Goal: Task Accomplishment & Management: Manage account settings

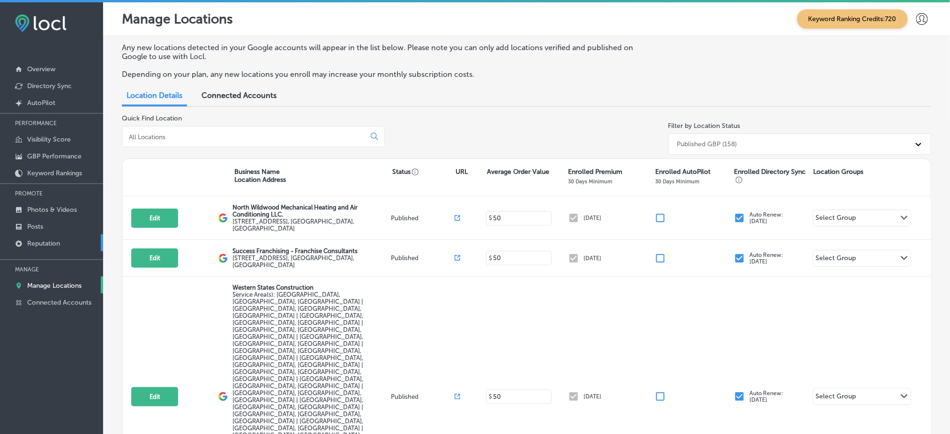
click at [54, 240] on p "Reputation" at bounding box center [43, 244] width 33 height 8
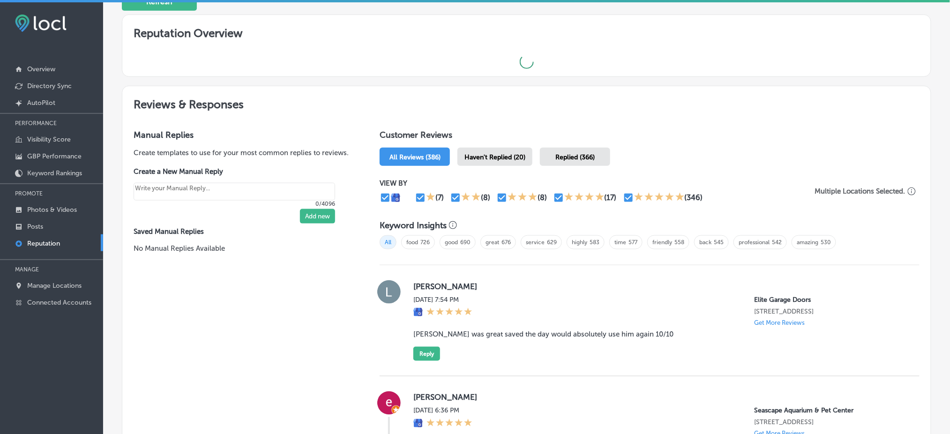
scroll to position [312, 0]
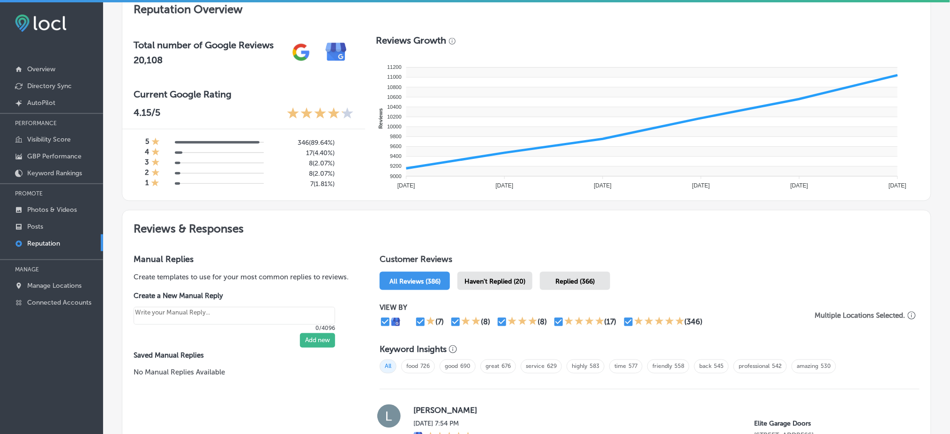
click at [494, 281] on span "Haven't Replied (20)" at bounding box center [495, 282] width 61 height 8
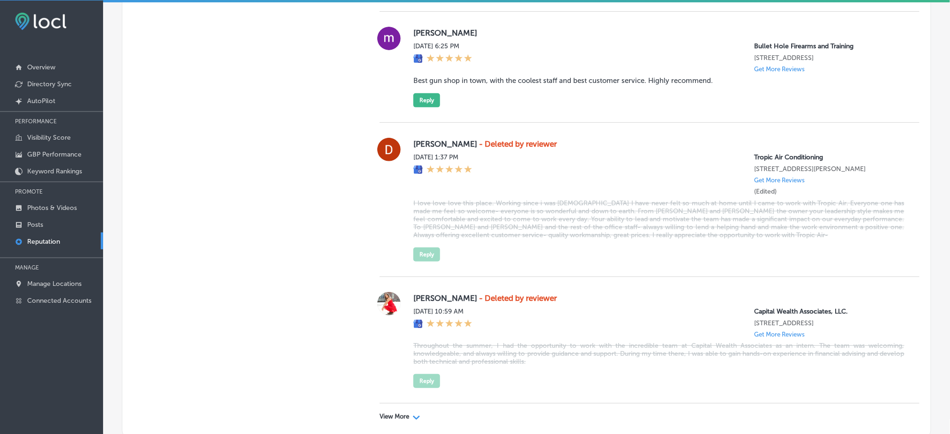
scroll to position [2728, 0]
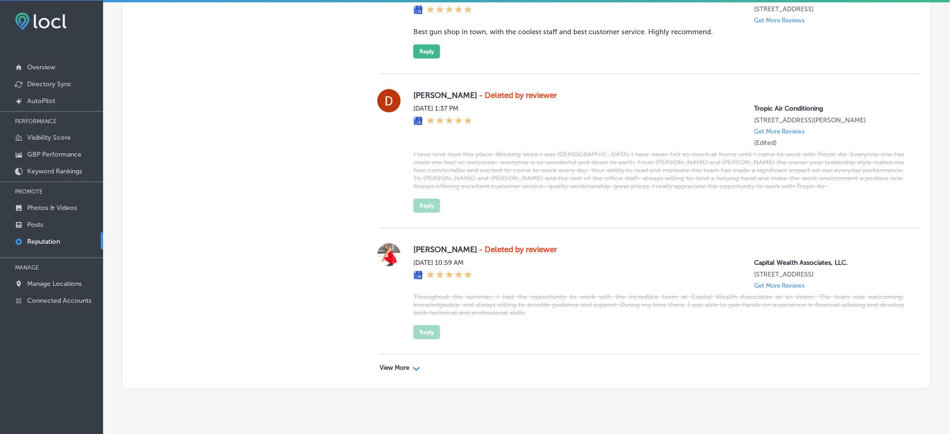
click at [398, 364] on p "View More" at bounding box center [395, 368] width 30 height 8
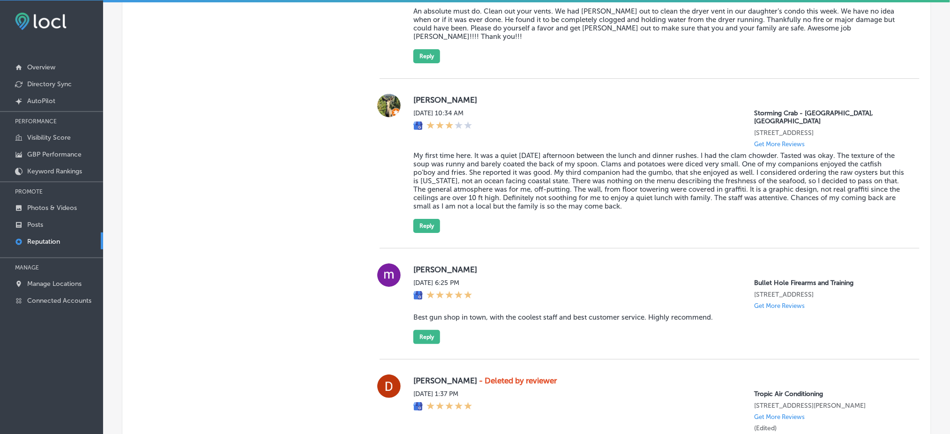
scroll to position [2537, 0]
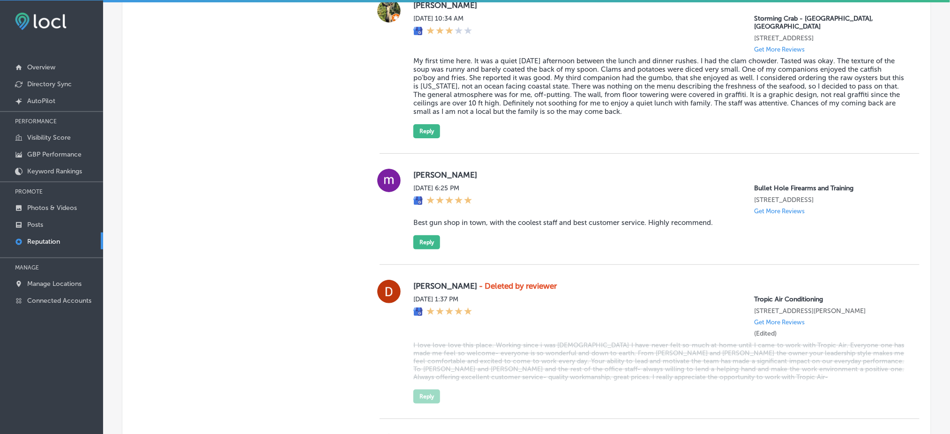
click at [427, 212] on div "[PERSON_NAME] [DATE] 6:25 PM Bullet Hole Firearms and Training [STREET_ADDRESS]…" at bounding box center [658, 209] width 491 height 81
click at [428, 235] on button "Reply" at bounding box center [426, 242] width 27 height 14
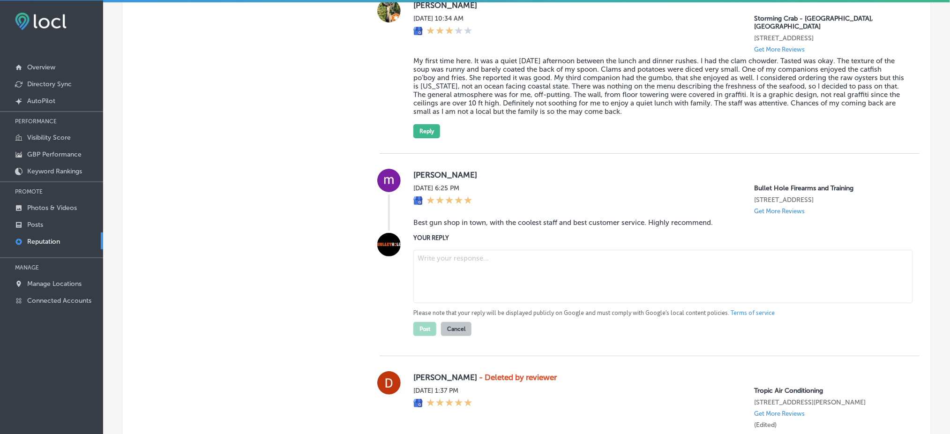
click at [473, 189] on div "[DATE] 6:25 PM" at bounding box center [442, 199] width 59 height 30
click at [488, 205] on div "[PERSON_NAME] [DATE] 6:25 PM Bullet Hole Firearms and Training [STREET_ADDRESS]…" at bounding box center [658, 200] width 491 height 62
click at [488, 218] on blockquote "Best gun shop in town, with the coolest staff and best customer service. Highly…" at bounding box center [658, 222] width 491 height 8
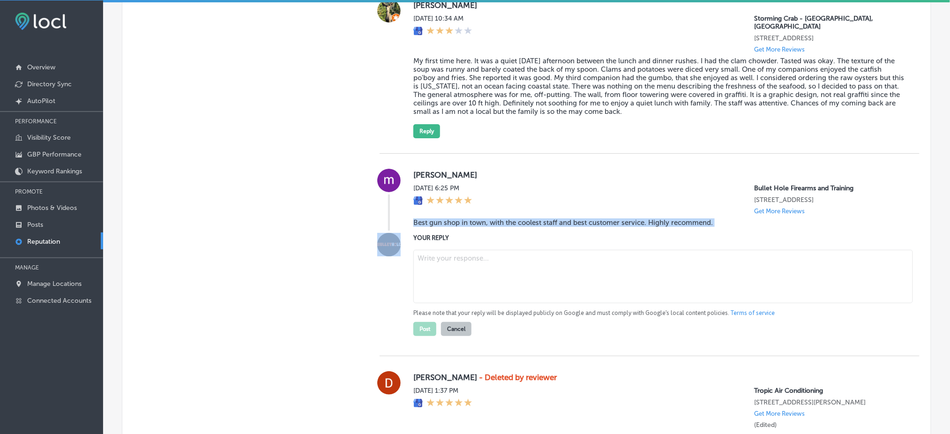
copy blockquote "Best gun shop in town, with the coolest staff and best customer service. Highly…"
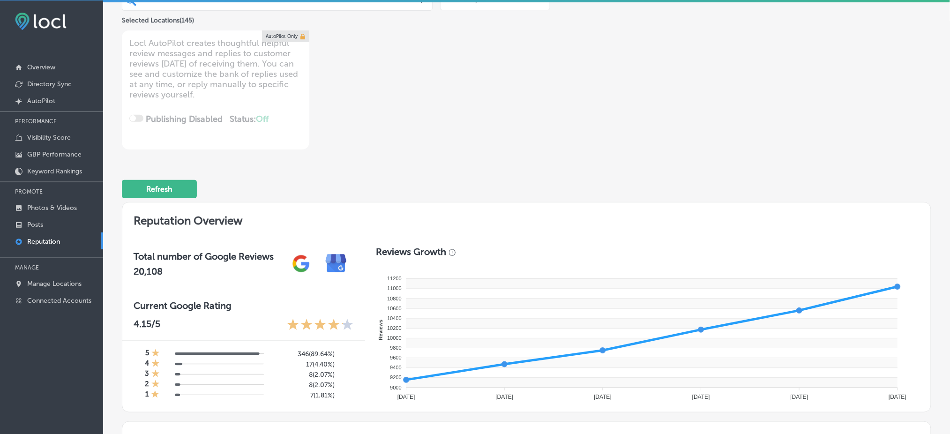
scroll to position [349, 0]
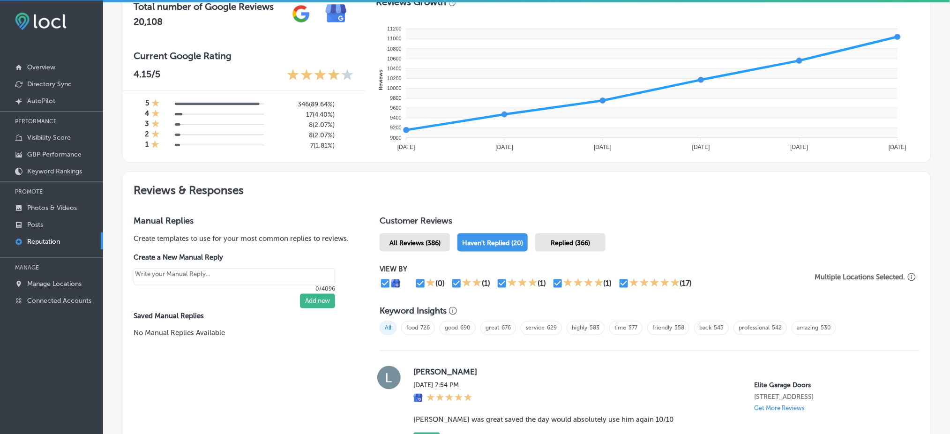
click at [436, 239] on span "All Reviews (386)" at bounding box center [415, 243] width 51 height 8
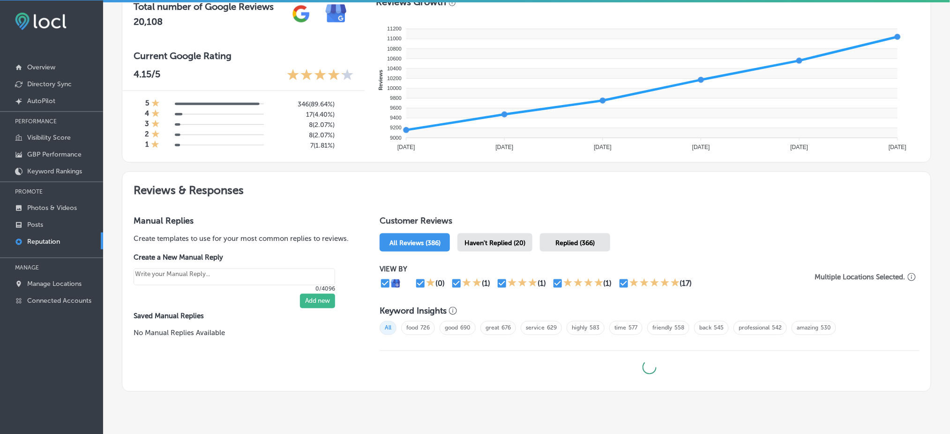
click at [471, 240] on span "Haven't Replied (20)" at bounding box center [495, 243] width 61 height 8
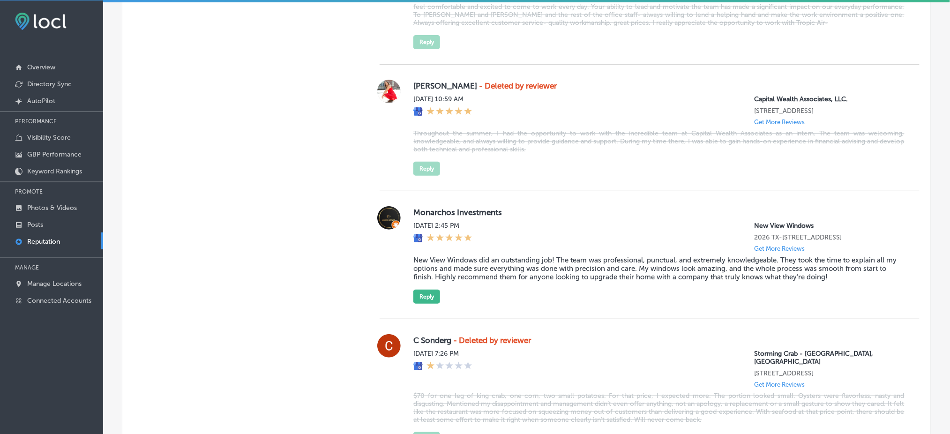
scroll to position [2757, 0]
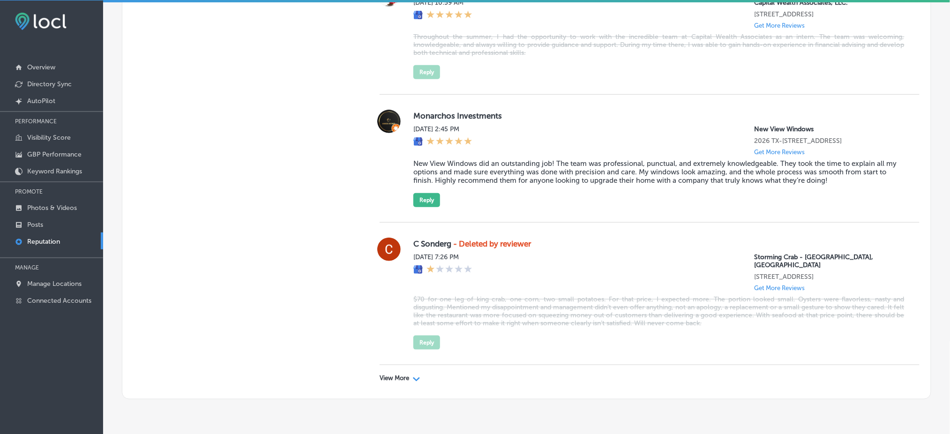
click at [404, 365] on div "View More Path Created with Sketch." at bounding box center [650, 378] width 540 height 26
click at [402, 375] on p "View More" at bounding box center [395, 379] width 30 height 8
type textarea "x"
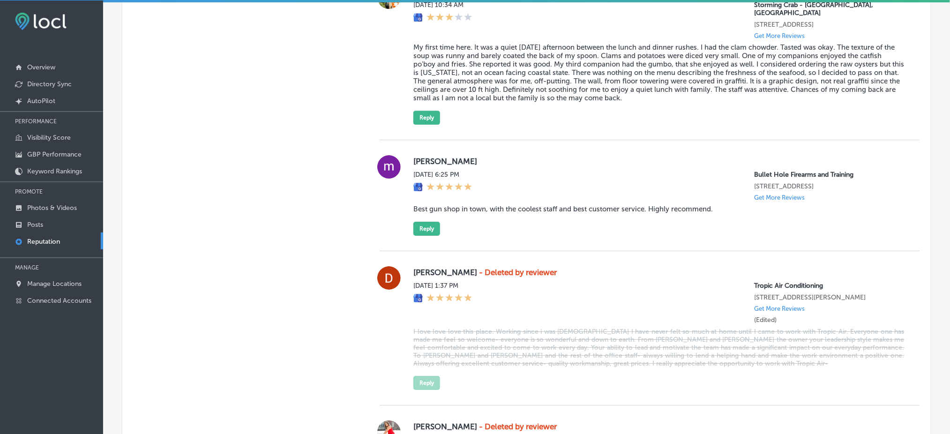
scroll to position [2306, 0]
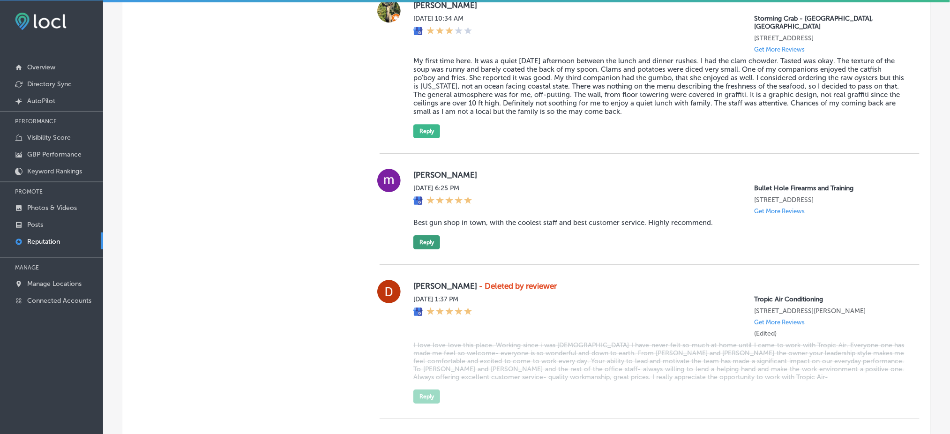
click at [434, 235] on button "Reply" at bounding box center [426, 242] width 27 height 14
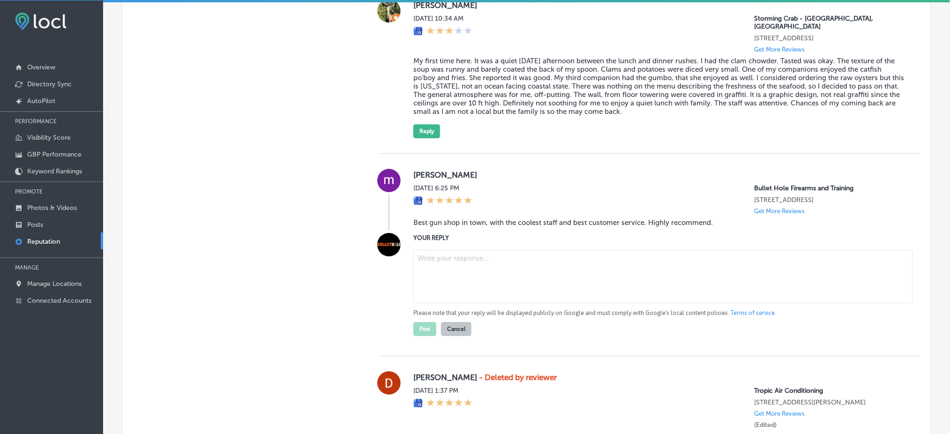
click at [477, 246] on div "Please note that your reply will be displayed publicly on Google and must compl…" at bounding box center [658, 291] width 491 height 90
click at [478, 250] on textarea at bounding box center [663, 276] width 500 height 53
click at [473, 250] on textarea at bounding box center [663, 276] width 500 height 53
paste textarea "Thank you so much, [Reviewer Name]! We’re thrilled to hear that you had such a …"
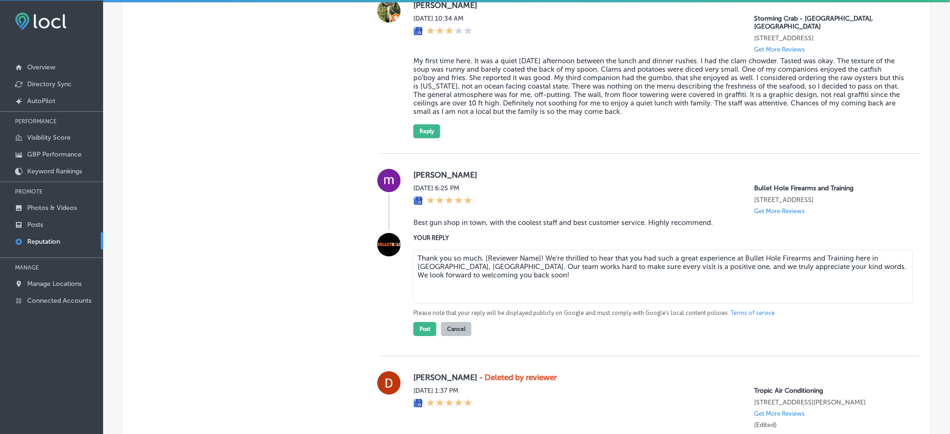
drag, startPoint x: 483, startPoint y: 237, endPoint x: 537, endPoint y: 236, distance: 54.4
click at [537, 250] on textarea "Thank you so much, [Reviewer Name]! We’re thrilled to hear that you had such a …" at bounding box center [663, 276] width 500 height 53
type textarea "Thank you so much, [PERSON_NAME]! We’re thrilled to hear that you had such a gr…"
click at [428, 322] on button "Post" at bounding box center [424, 329] width 23 height 14
type textarea "x"
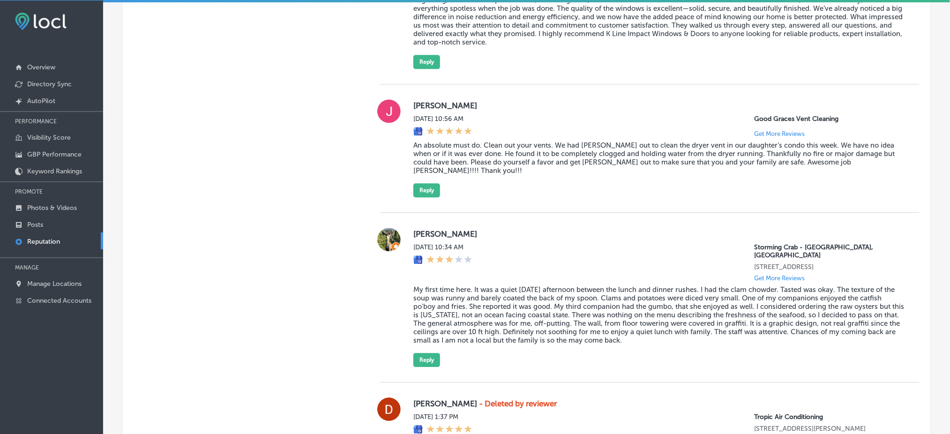
scroll to position [2056, 0]
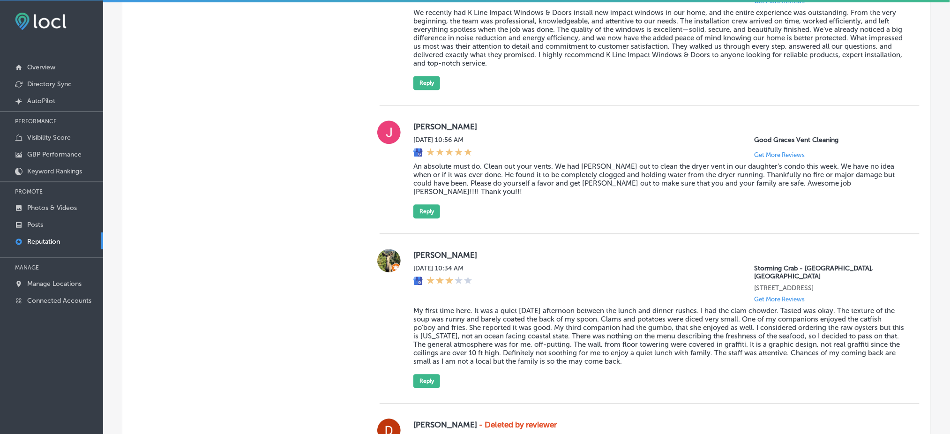
click at [472, 308] on blockquote "My first time here. It was a quiet [DATE] afternoon between the lunch and dinne…" at bounding box center [658, 336] width 491 height 59
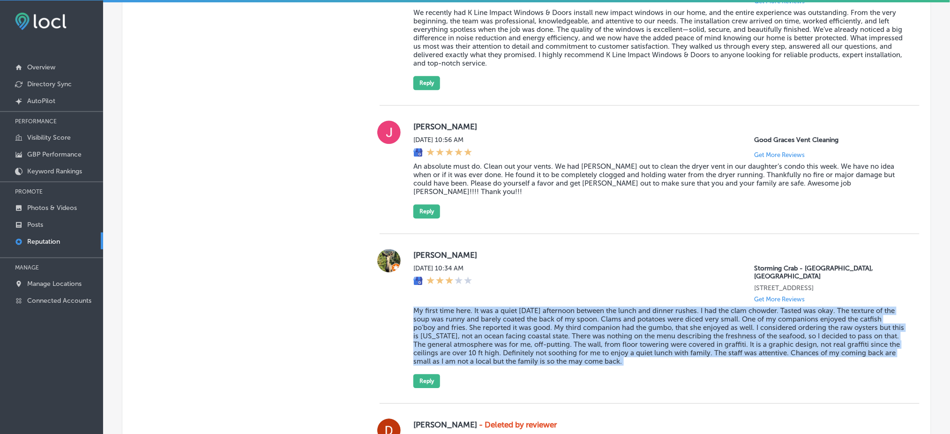
click at [472, 308] on blockquote "My first time here. It was a quiet [DATE] afternoon between the lunch and dinne…" at bounding box center [658, 336] width 491 height 59
copy blockquote "My first time here. It was a quiet [DATE] afternoon between the lunch and dinne…"
click at [549, 307] on blockquote "My first time here. It was a quiet [DATE] afternoon between the lunch and dinne…" at bounding box center [658, 336] width 491 height 59
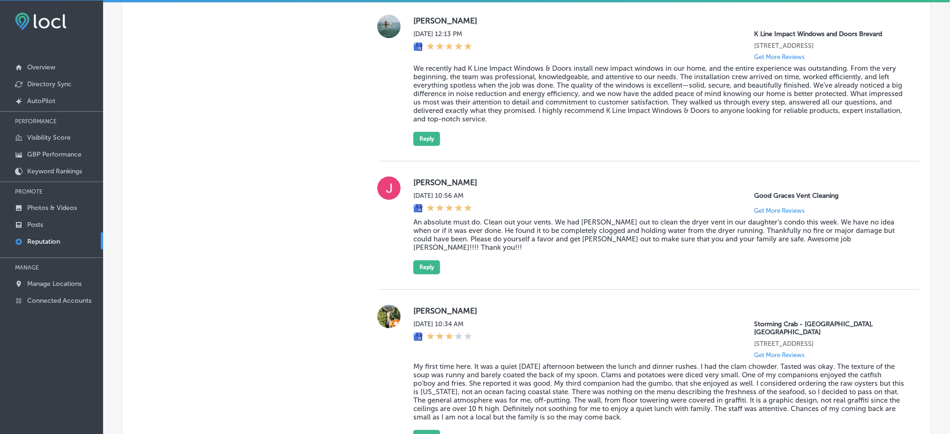
scroll to position [1931, 0]
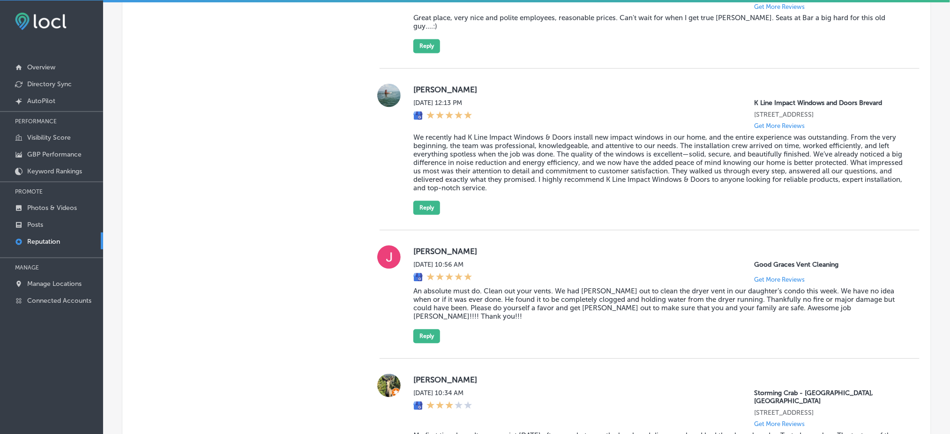
click at [426, 193] on div "[PERSON_NAME] [DATE] 12:13 PM K Line Impact Windows and Doors Brevard [STREET_A…" at bounding box center [658, 149] width 491 height 131
click at [426, 201] on button "Reply" at bounding box center [426, 208] width 27 height 14
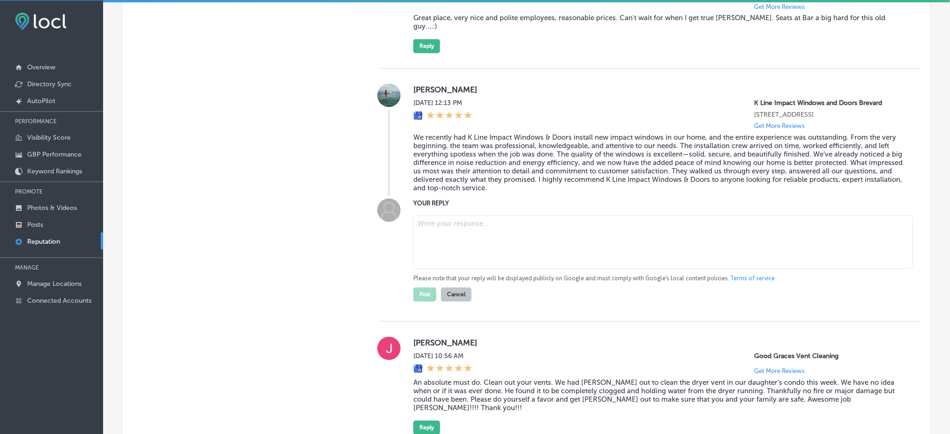
click at [498, 173] on blockquote "We recently had K Line Impact Windows & Doors install new impact windows in our…" at bounding box center [658, 163] width 491 height 59
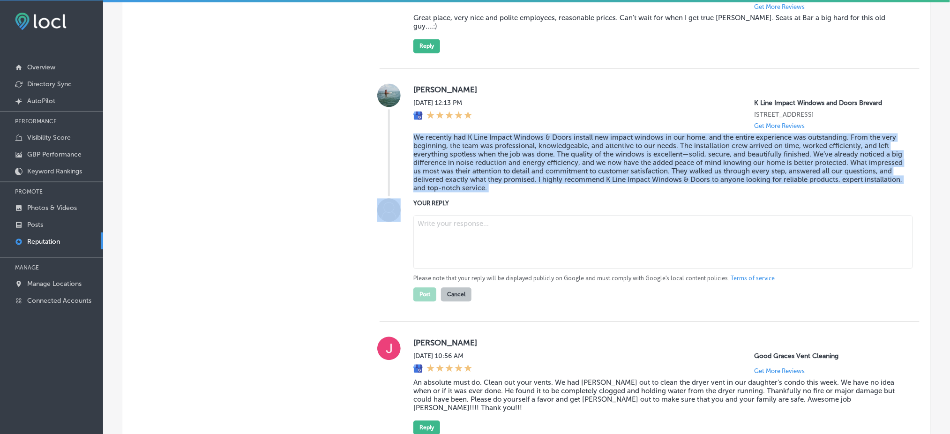
click at [498, 173] on blockquote "We recently had K Line Impact Windows & Doors install new impact windows in our…" at bounding box center [658, 163] width 491 height 59
copy blockquote "We recently had K Line Impact Windows & Doors install new impact windows in our…"
click at [588, 172] on blockquote "We recently had K Line Impact Windows & Doors install new impact windows in our…" at bounding box center [658, 163] width 491 height 59
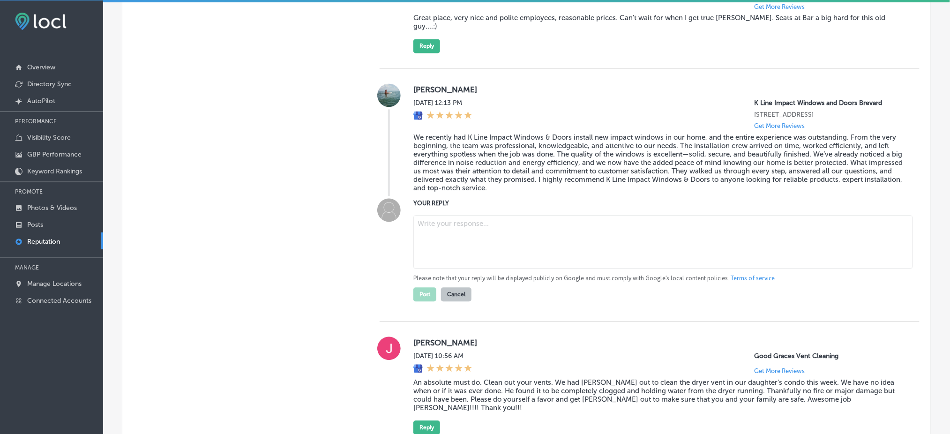
click at [466, 229] on textarea at bounding box center [663, 242] width 500 height 53
paste textarea "Thank you so much for the fantastic review! We're so glad to hear that your exp…"
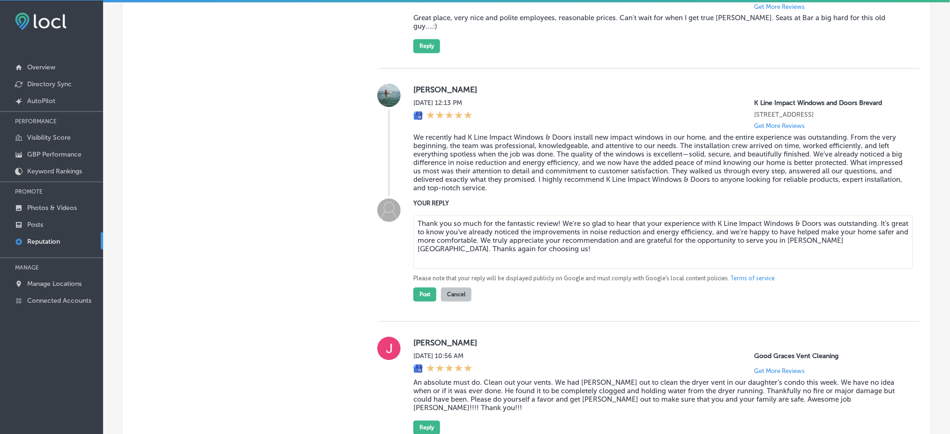
click at [555, 219] on textarea "Thank you so much for the fantastic review! We're so glad to hear that your exp…" at bounding box center [663, 242] width 500 height 53
type textarea "Thank you so much for the fantastic review, [PERSON_NAME]! We're so glad to hea…"
click at [426, 288] on button "Post" at bounding box center [424, 295] width 23 height 14
type textarea "x"
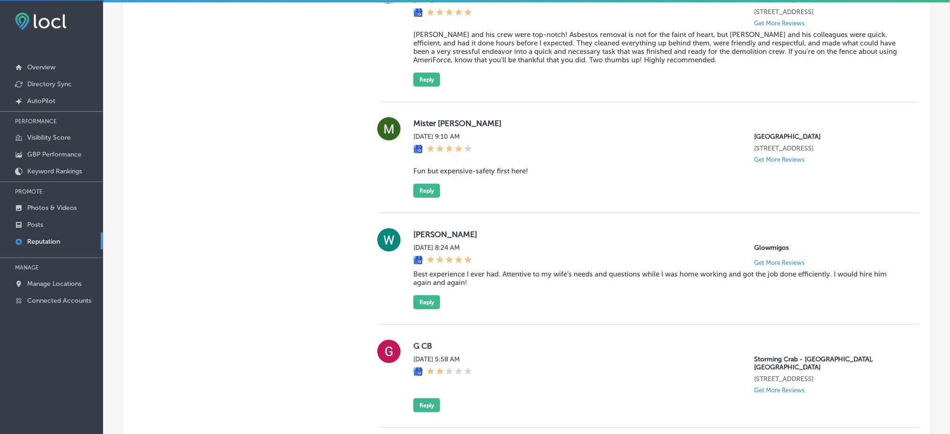
scroll to position [1430, 0]
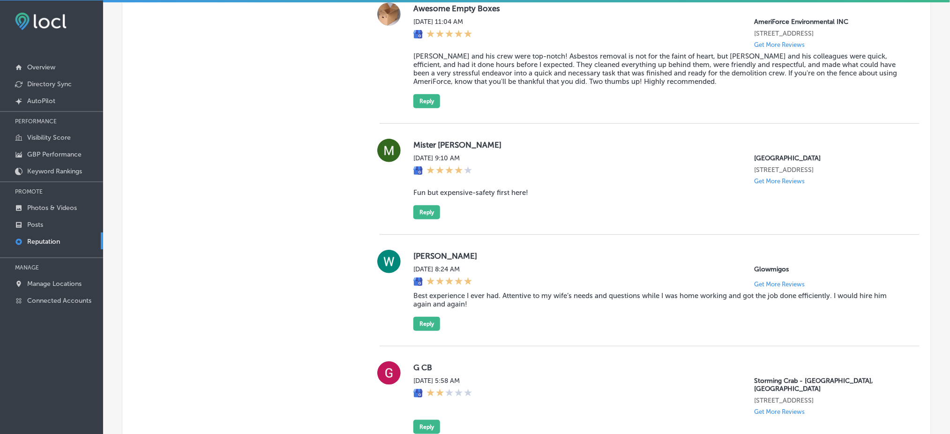
click at [479, 197] on blockquote "Fun but expensive-safety first here!" at bounding box center [658, 192] width 491 height 8
click at [478, 197] on blockquote "Fun but expensive-safety first here!" at bounding box center [658, 192] width 491 height 8
copy blockquote "Fun but expensive-safety first here!"
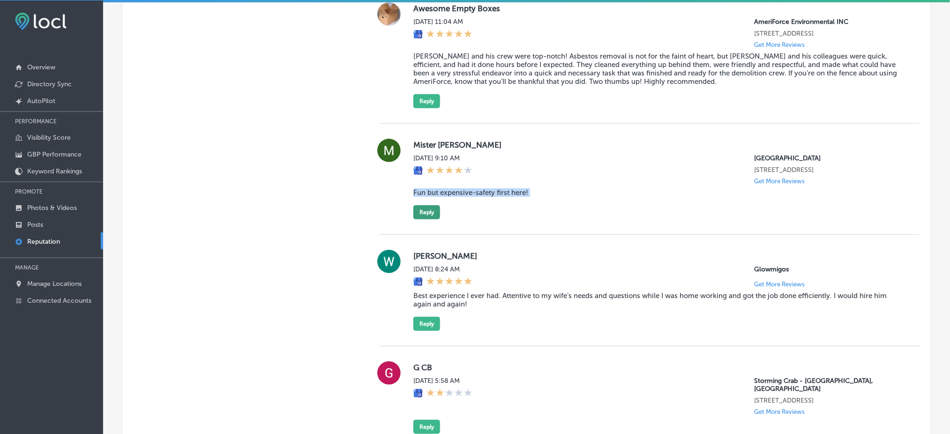
click at [435, 212] on button "Reply" at bounding box center [426, 212] width 27 height 14
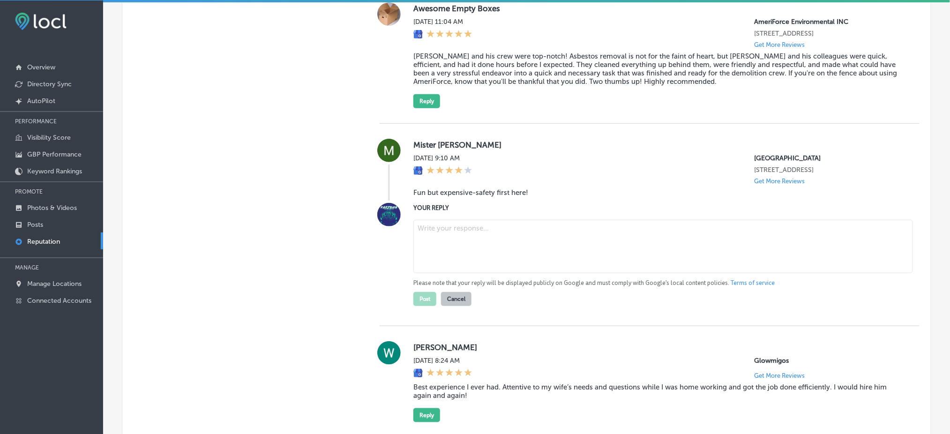
click at [513, 211] on label "YOUR REPLY" at bounding box center [658, 207] width 491 height 7
drag, startPoint x: 781, startPoint y: 173, endPoint x: 851, endPoint y: 174, distance: 69.4
click at [851, 174] on p "[STREET_ADDRESS]" at bounding box center [830, 170] width 150 height 8
copy p "[GEOGRAPHIC_DATA], [GEOGRAPHIC_DATA]"
click at [484, 235] on textarea at bounding box center [663, 246] width 500 height 53
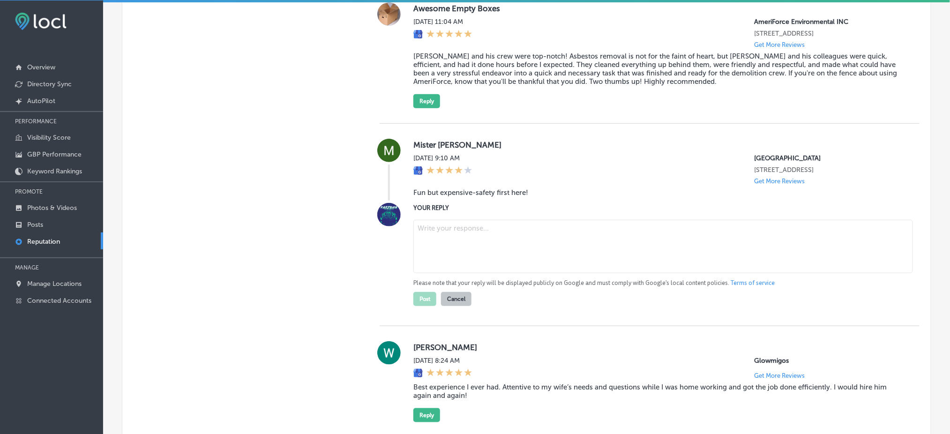
paste textarea "Thank you for the great review! We're so glad you had fun at [GEOGRAPHIC_DATA].…"
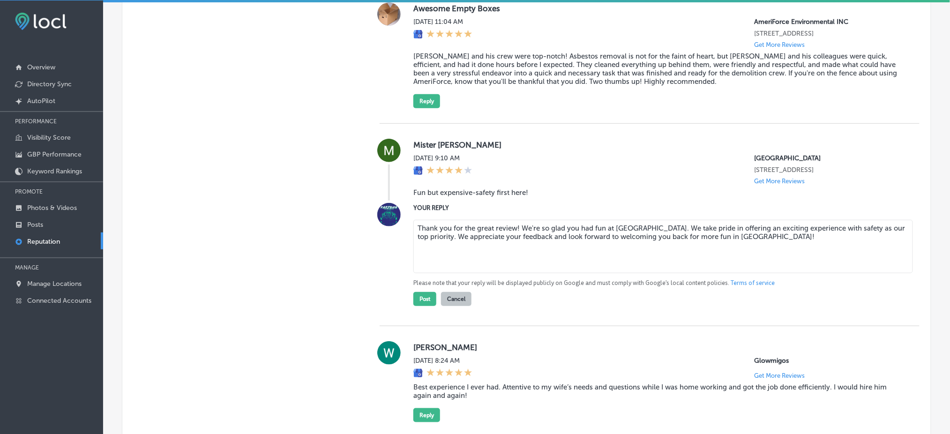
click at [514, 229] on textarea "Thank you for the great review! We're so glad you had fun at [GEOGRAPHIC_DATA].…" at bounding box center [663, 246] width 500 height 53
type textarea "Thank you for the great review! We're so glad you had fun at [GEOGRAPHIC_DATA].…"
click at [424, 306] on button "Post" at bounding box center [424, 299] width 23 height 14
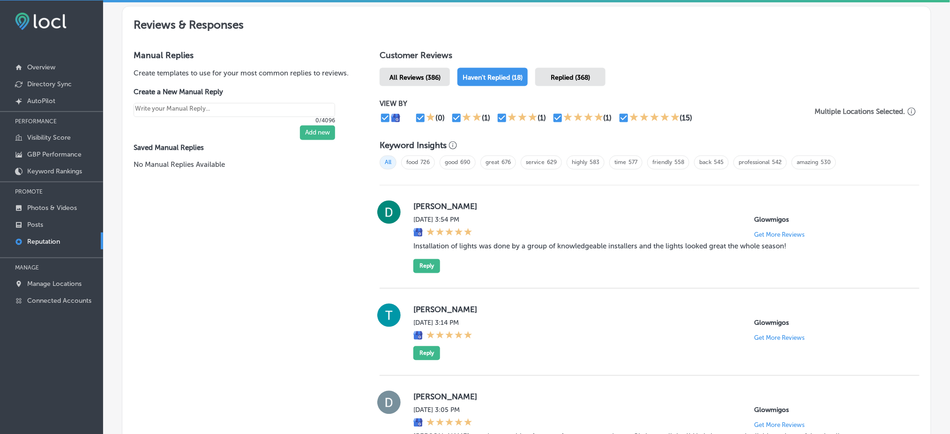
scroll to position [493, 0]
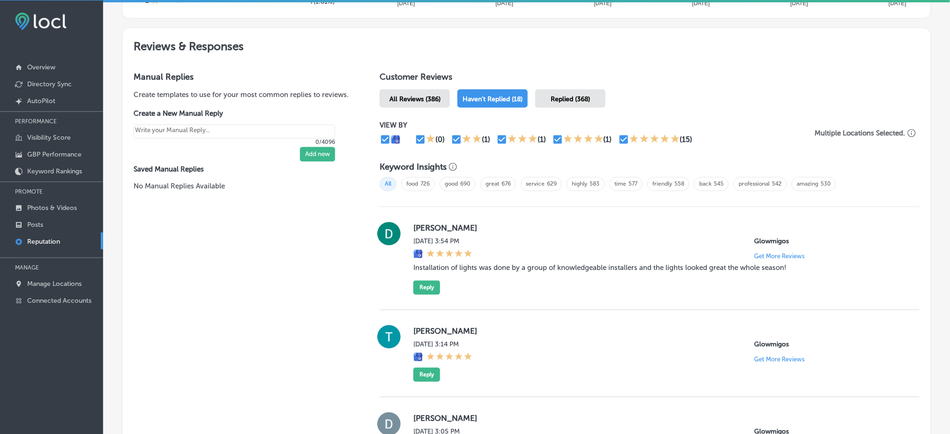
click at [413, 90] on div "All Reviews (386)" at bounding box center [415, 99] width 70 height 18
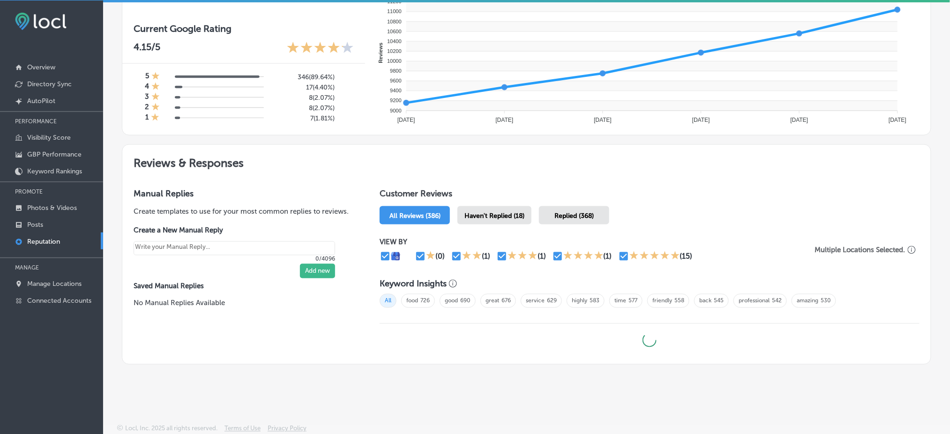
scroll to position [493, 0]
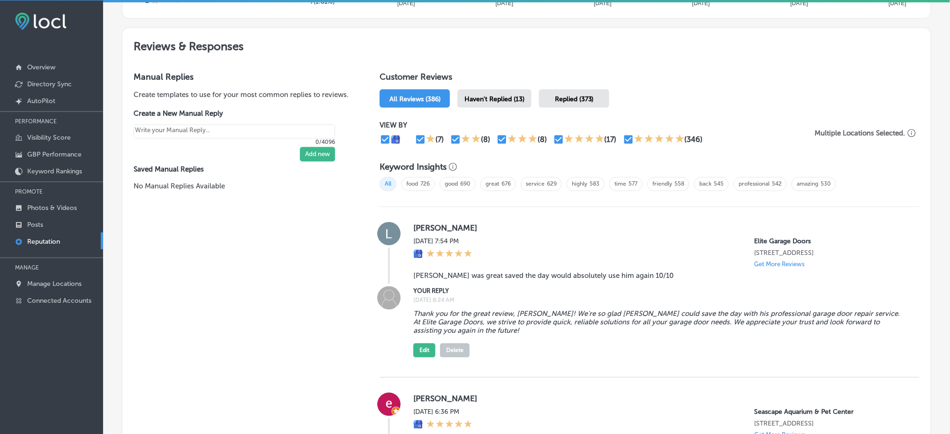
click at [501, 80] on h1 "Customer Reviews" at bounding box center [650, 79] width 540 height 14
click at [497, 90] on div "Haven't Replied (13)" at bounding box center [495, 99] width 74 height 18
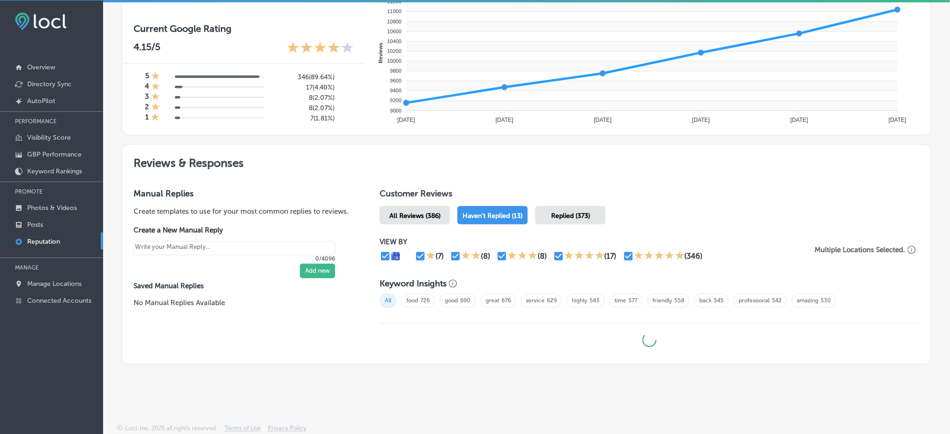
type textarea "x"
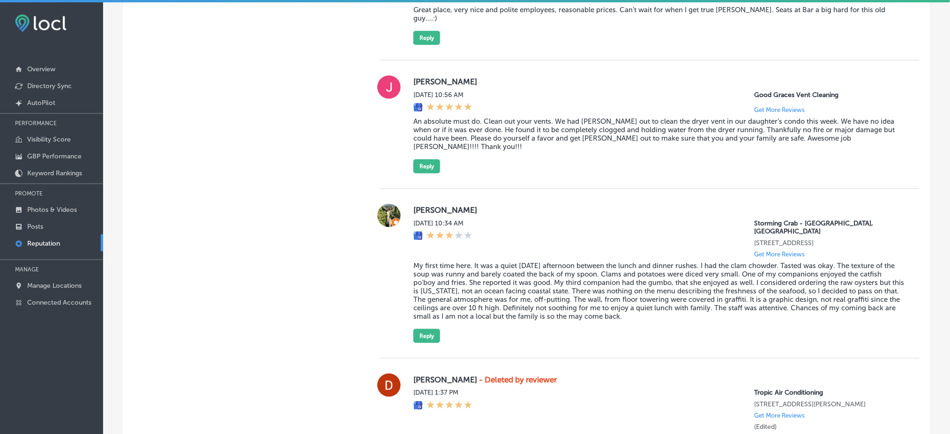
scroll to position [1625, 0]
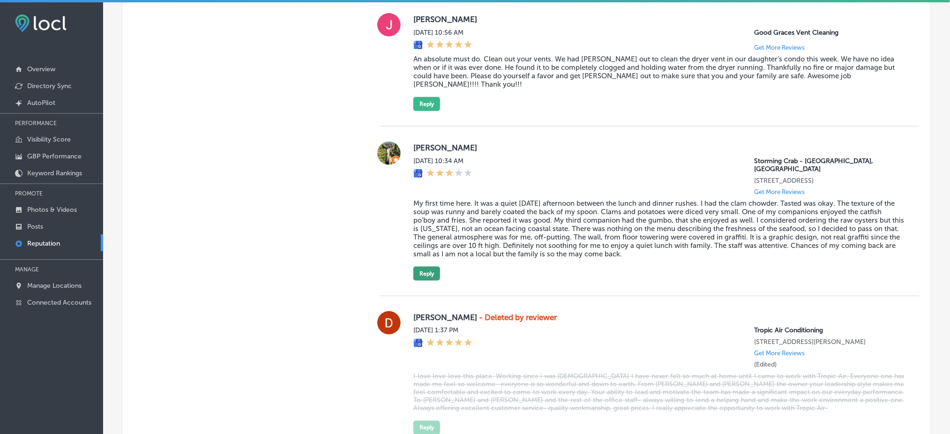
click at [433, 267] on button "Reply" at bounding box center [426, 274] width 27 height 14
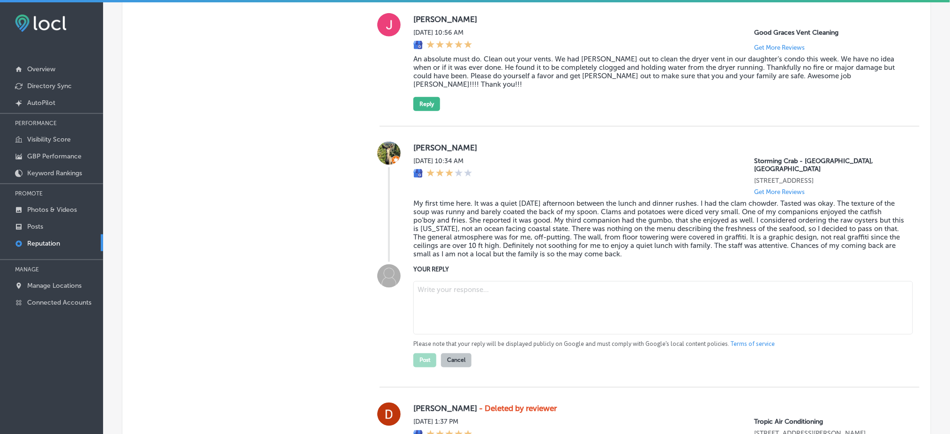
click at [461, 281] on textarea at bounding box center [663, 307] width 500 height 53
paste textarea ""Thank you for your feedback. We’re sorry to hear that your experience at Storm…"
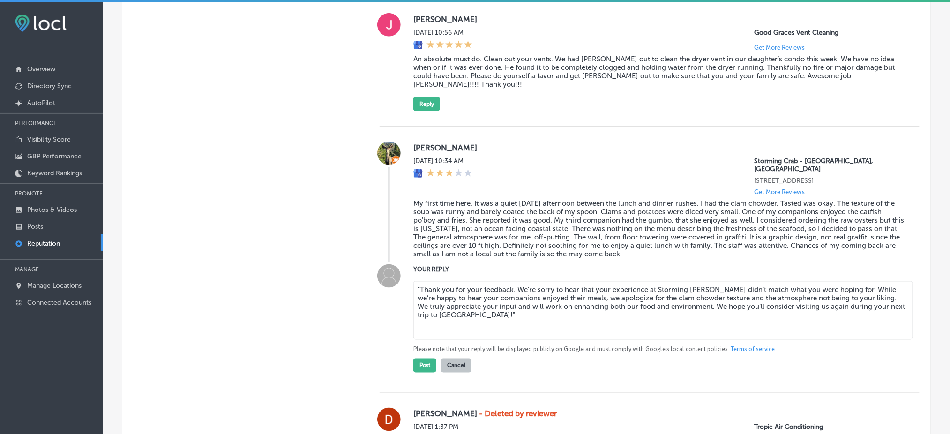
click at [419, 281] on textarea ""Thank you for your feedback. We’re sorry to hear that your experience at Storm…" at bounding box center [663, 310] width 500 height 59
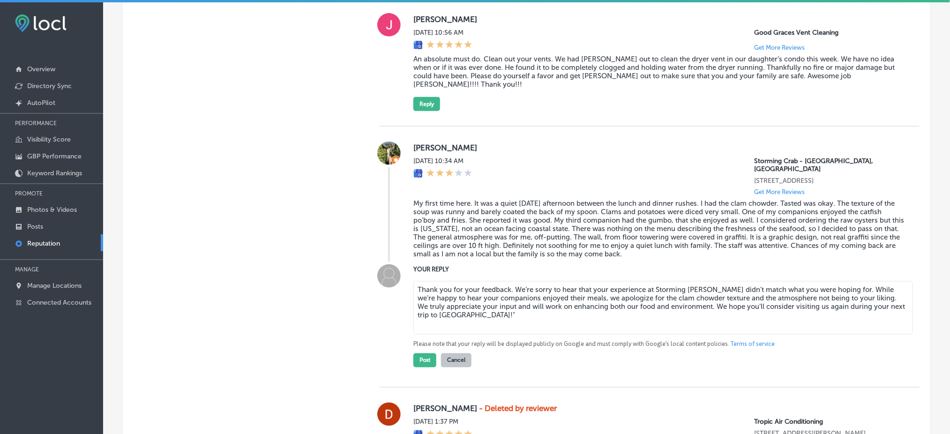
click at [457, 288] on textarea "Thank you for your feedback. We’re sorry to hear that your experience at Stormi…" at bounding box center [663, 307] width 500 height 53
type textarea "Thank you for your feedback. We’re sorry to hear that your experience at Stormi…"
click at [246, 289] on div "Manual Replies Create templates to use for your most common replies to reviews.…" at bounding box center [241, 7] width 239 height 2155
click at [422, 353] on button "Post" at bounding box center [424, 360] width 23 height 14
type textarea "x"
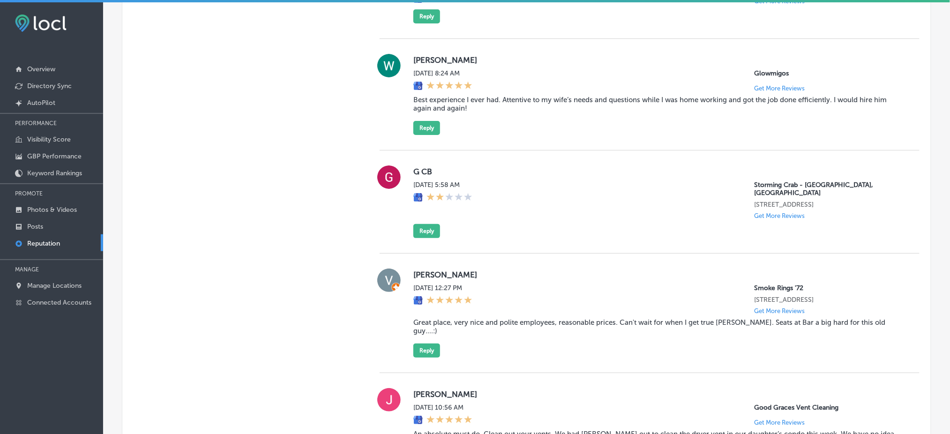
scroll to position [1187, 0]
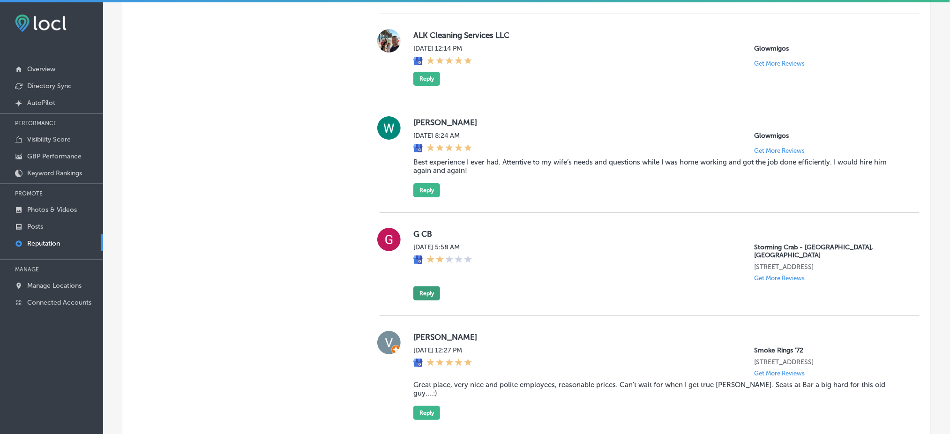
click at [432, 286] on button "Reply" at bounding box center [426, 293] width 27 height 14
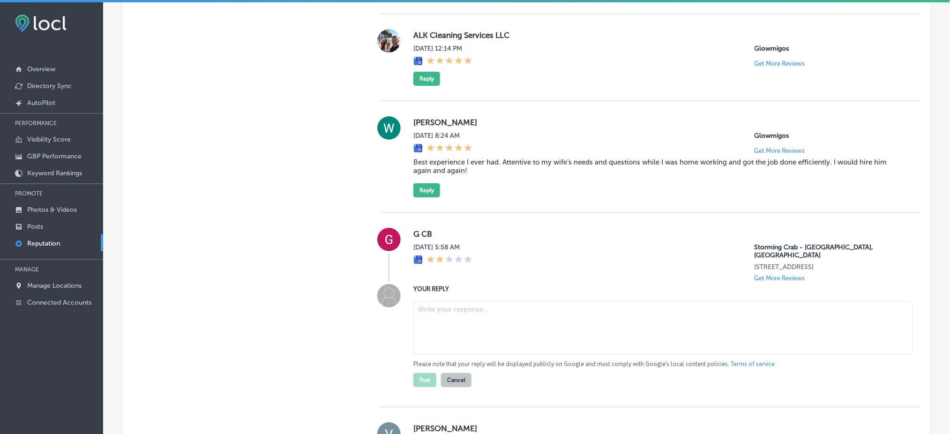
click at [461, 302] on textarea at bounding box center [663, 327] width 500 height 53
paste textarea ""Thank you for your feedback. We’re sorry to hear that your visit to Storming C…"
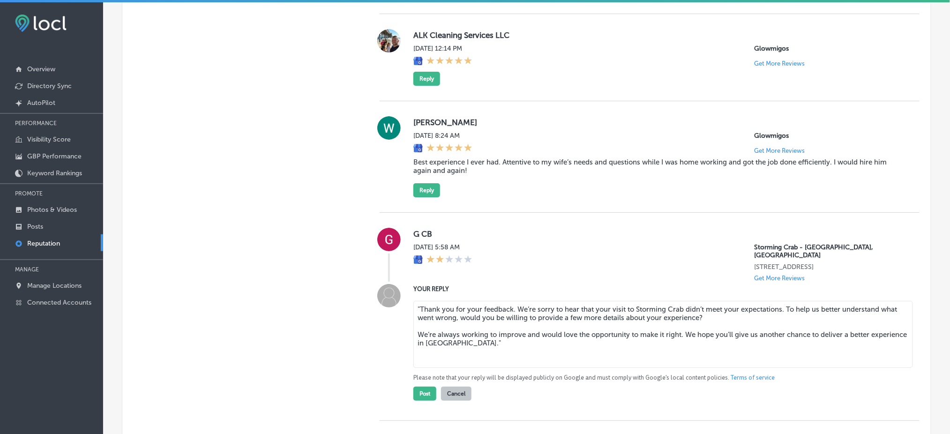
click at [419, 302] on textarea ""Thank you for your feedback. We’re sorry to hear that your visit to Storming C…" at bounding box center [663, 334] width 500 height 67
click at [512, 336] on textarea "Thank you for your feedback. We’re sorry to hear that your visit to Storming Cr…" at bounding box center [663, 334] width 500 height 67
type textarea "Thank you for your feedback. We’re sorry to hear that your visit to Storming Cr…"
click at [349, 334] on div "Manual Replies Create templates to use for your most common replies to reviews.…" at bounding box center [241, 367] width 239 height 1999
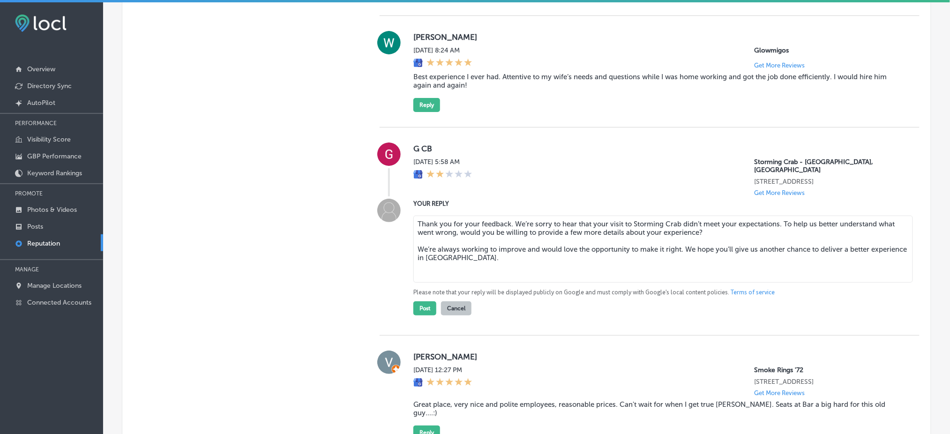
scroll to position [1313, 0]
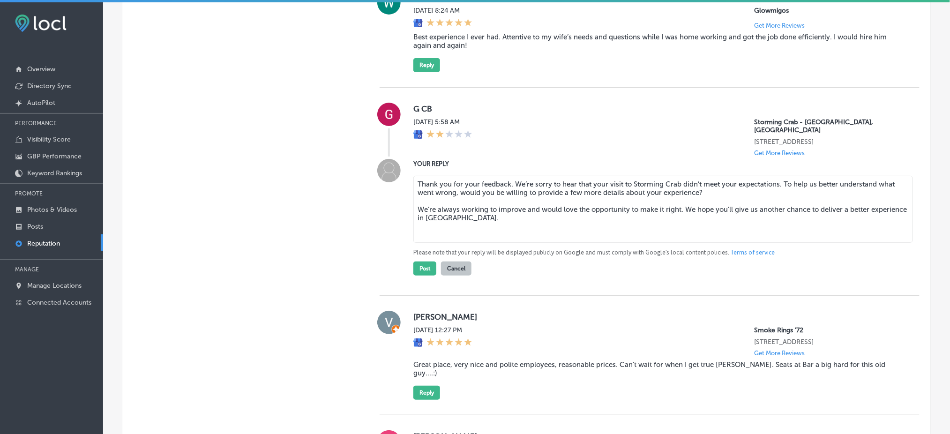
click at [415, 257] on div "Post Cancel" at bounding box center [442, 266] width 58 height 19
click at [415, 262] on button "Post" at bounding box center [424, 269] width 23 height 14
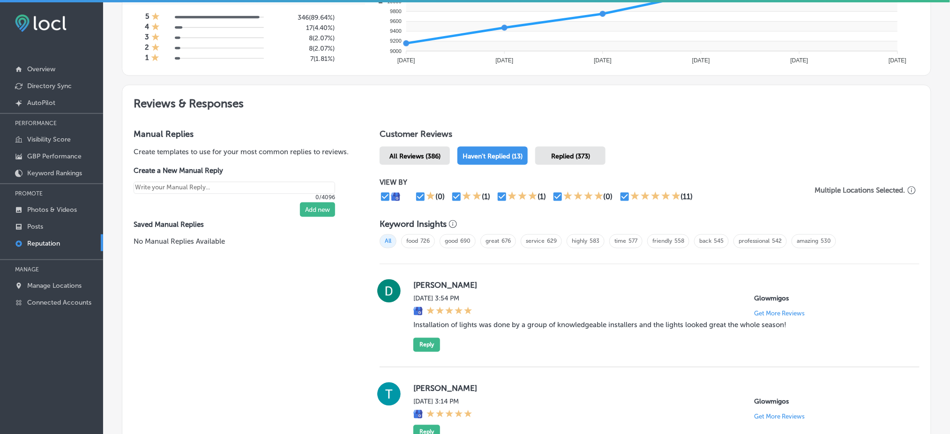
click at [435, 147] on div "All Reviews (386)" at bounding box center [415, 156] width 70 height 18
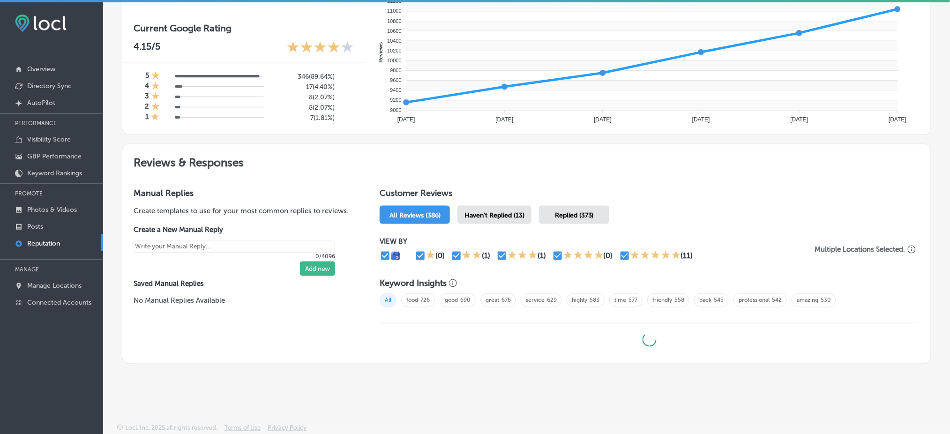
scroll to position [376, 0]
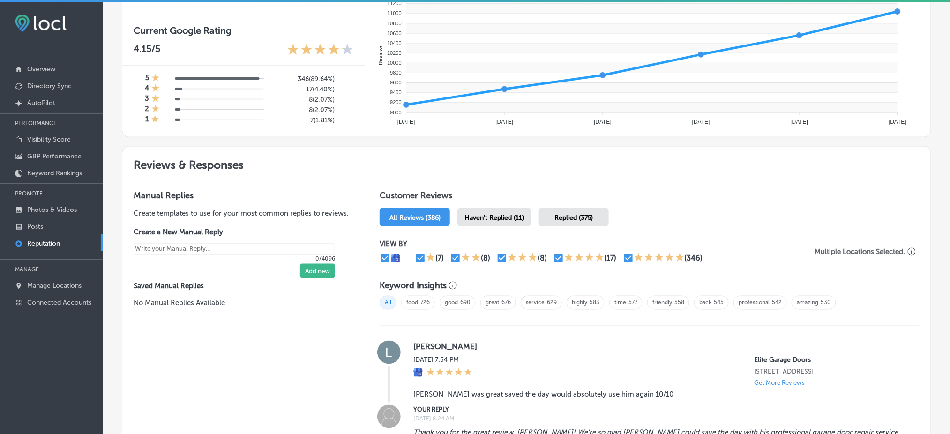
type textarea "x"
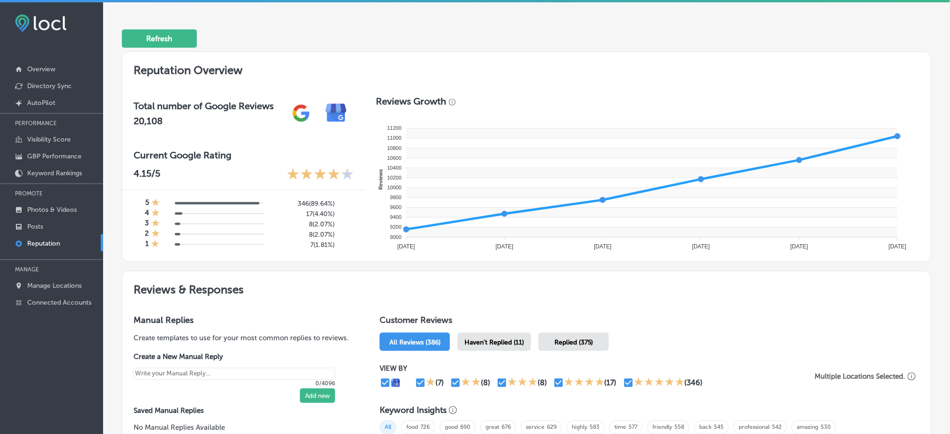
scroll to position [188, 0]
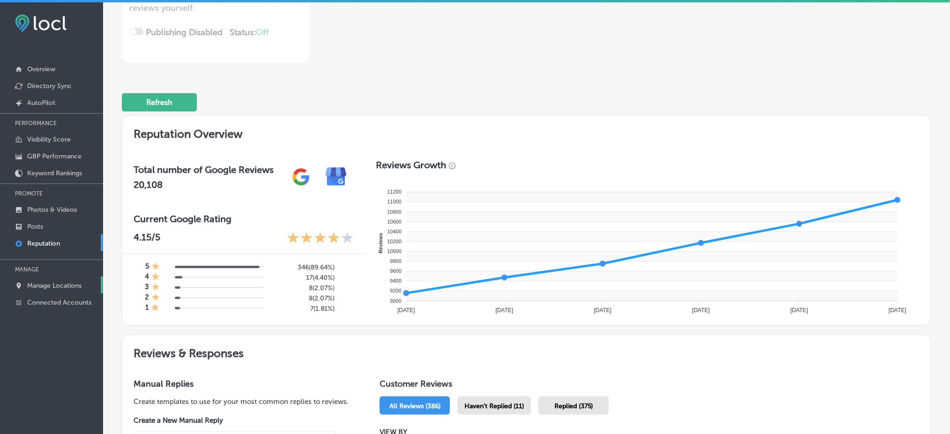
click at [43, 287] on link "Manage Locations" at bounding box center [51, 285] width 103 height 17
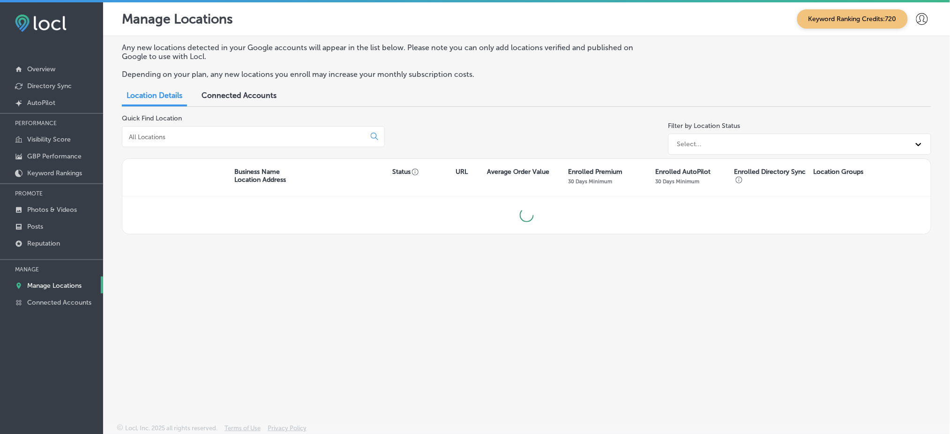
click at [213, 133] on input at bounding box center [245, 137] width 235 height 8
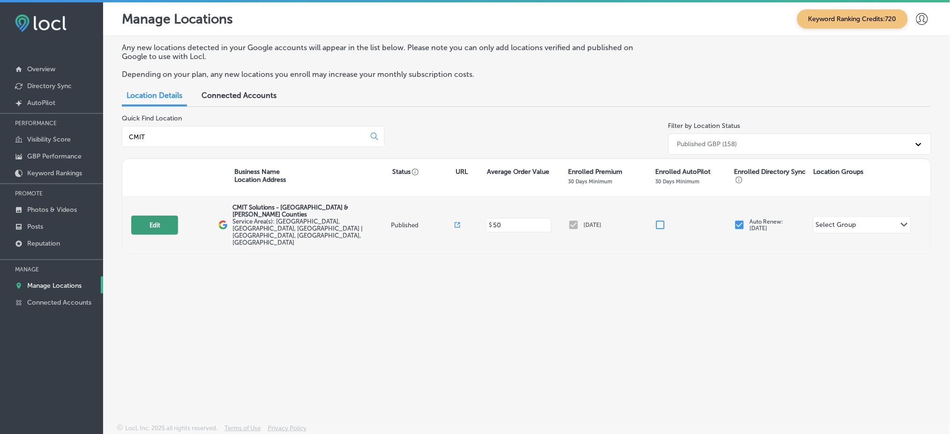
type input "CMIT"
click at [151, 221] on button "Edit" at bounding box center [154, 225] width 47 height 19
select select "US"
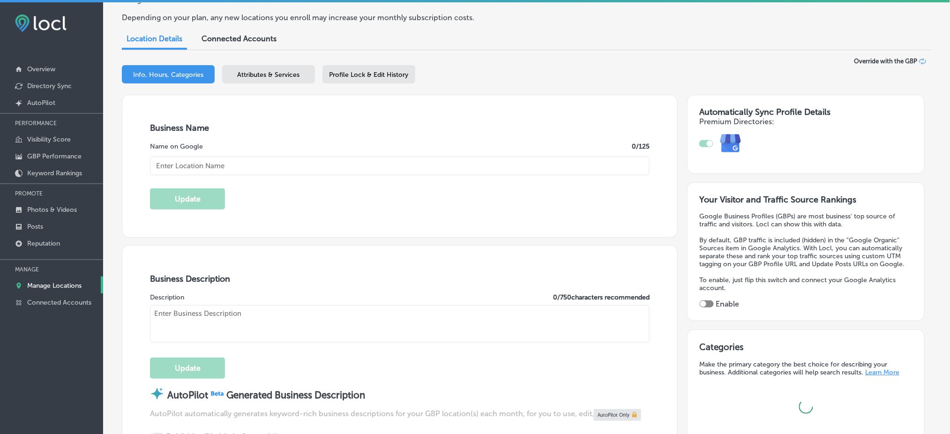
type input "CMIT Solutions - [GEOGRAPHIC_DATA] & [PERSON_NAME] Counties"
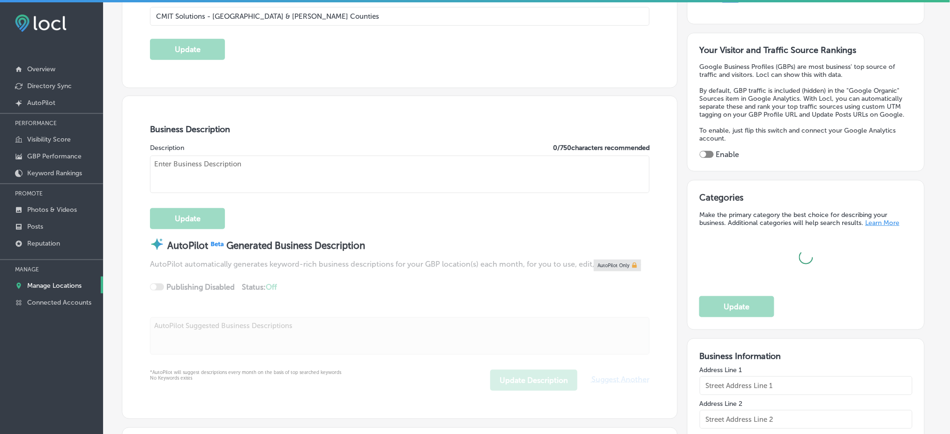
type input "[STREET_ADDRESS]"
type input "[GEOGRAPHIC_DATA]"
type input "12207"
type input "US"
type input "[URL][DOMAIN_NAME]"
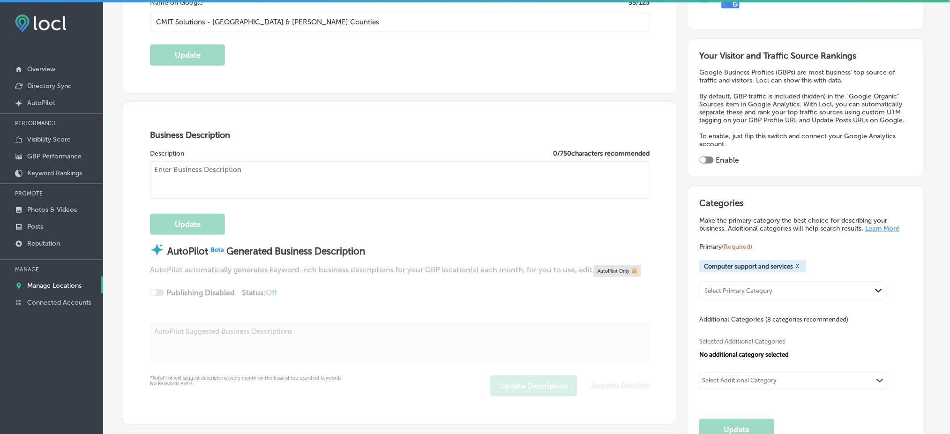
type textarea "CMIT Solutions of [GEOGRAPHIC_DATA] & [PERSON_NAME] Counties provides reliable,…"
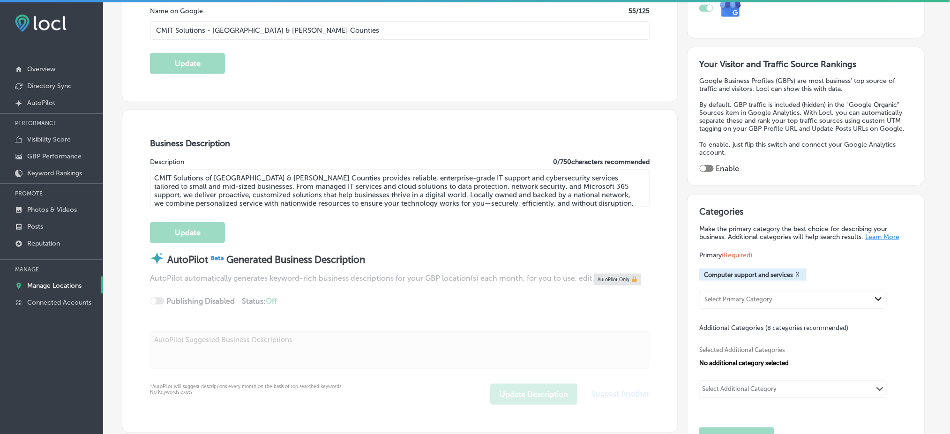
type input "[PHONE_NUMBER]"
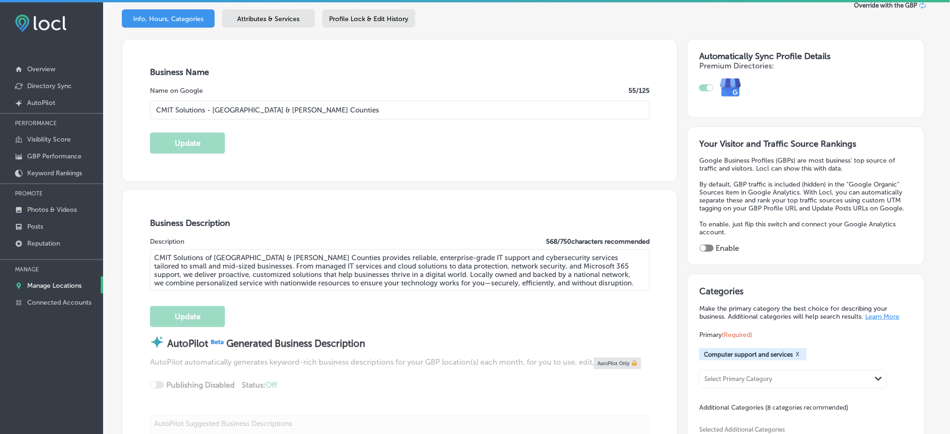
scroll to position [125, 0]
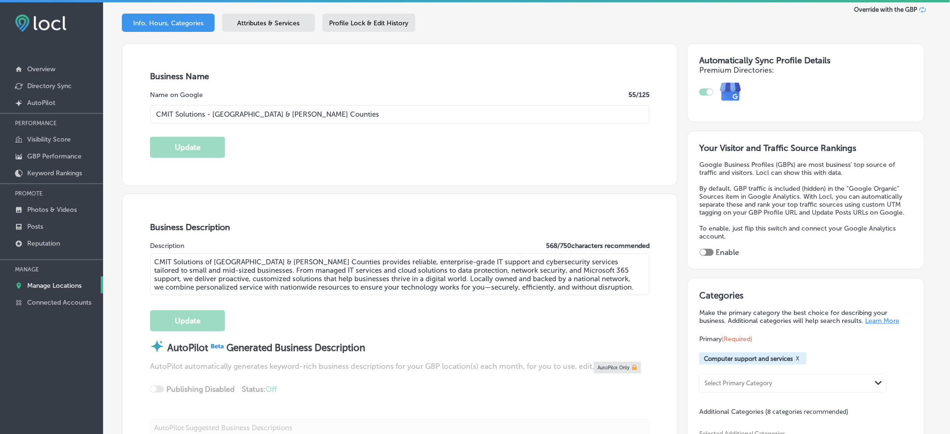
click at [319, 269] on textarea "CMIT Solutions of [GEOGRAPHIC_DATA] & [PERSON_NAME] Counties provides reliable,…" at bounding box center [400, 275] width 500 height 42
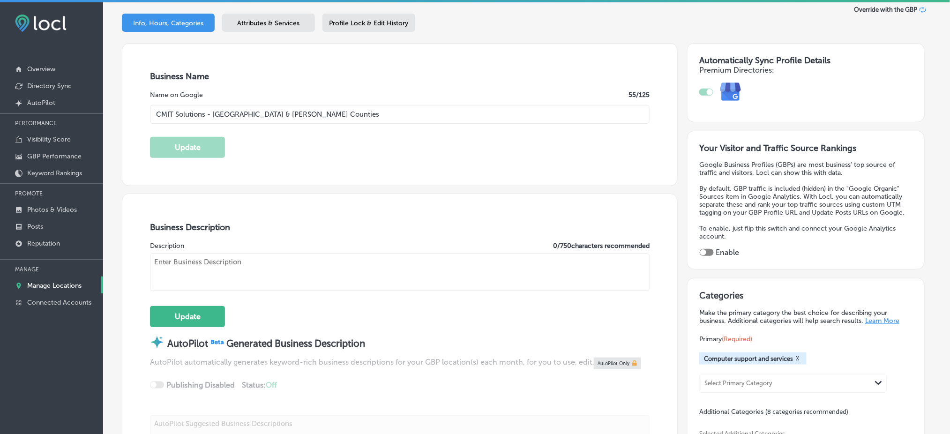
paste textarea "CMIT Solutions of [GEOGRAPHIC_DATA] & [PERSON_NAME] Counties provides reliable …"
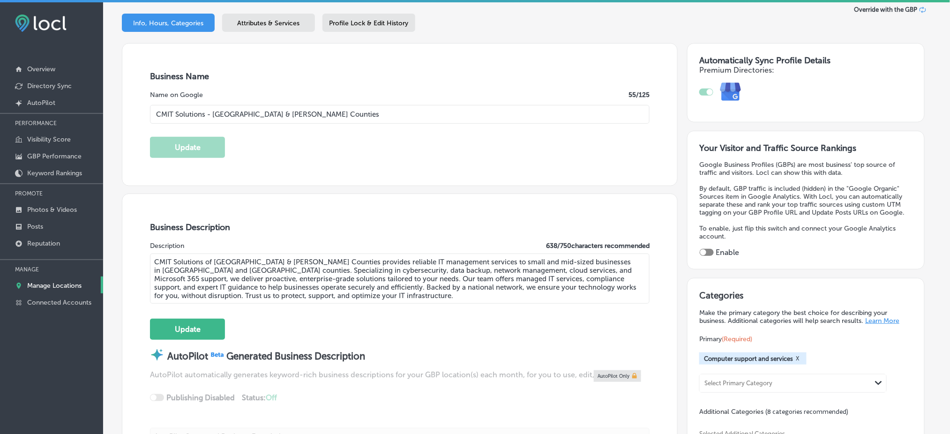
type textarea "CMIT Solutions of [GEOGRAPHIC_DATA] & [PERSON_NAME] Counties provides reliable …"
